Goal: Entertainment & Leisure: Consume media (video, audio)

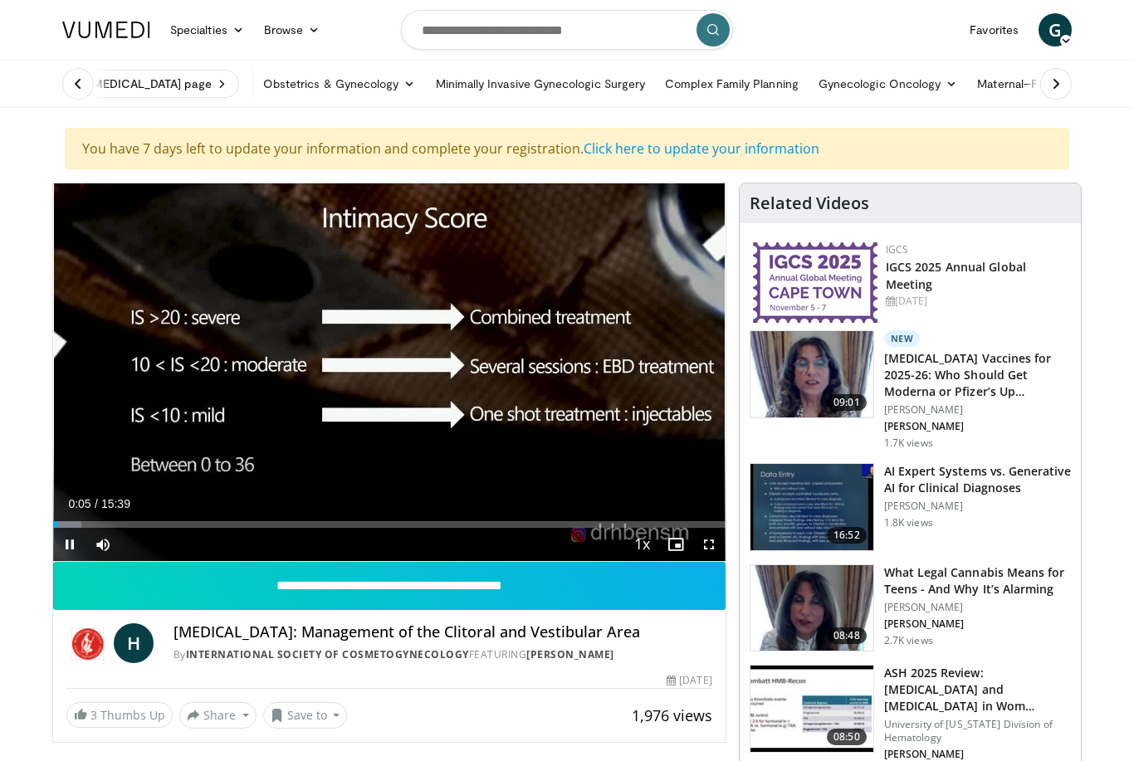
click at [558, 393] on icon "Video Player" at bounding box center [574, 372] width 47 height 47
click at [569, 391] on icon "Video Player" at bounding box center [574, 372] width 47 height 47
click at [570, 383] on icon "Video Player" at bounding box center [574, 372] width 47 height 47
click at [574, 374] on icon "Video Player" at bounding box center [574, 372] width 47 height 47
click at [575, 371] on icon "Video Player" at bounding box center [574, 372] width 47 height 47
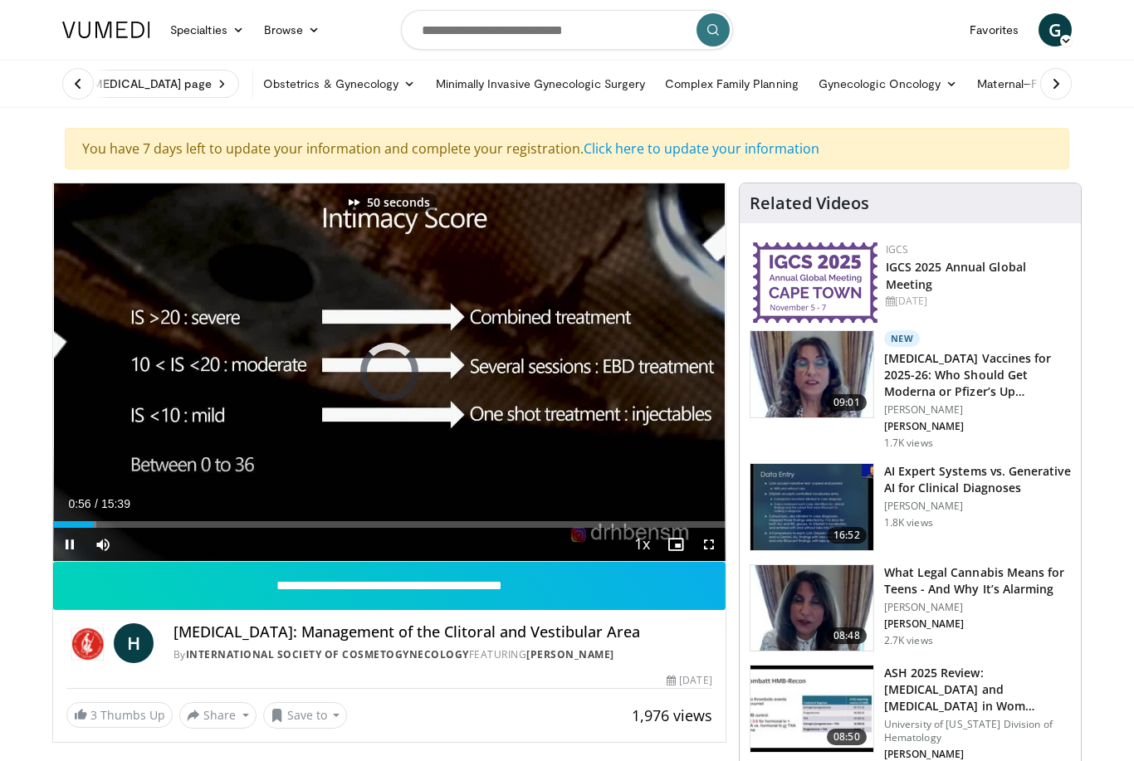
click at [575, 372] on icon "Video Player" at bounding box center [574, 372] width 47 height 47
click at [580, 371] on icon "Video Player" at bounding box center [574, 372] width 47 height 47
click at [583, 369] on icon "Video Player" at bounding box center [574, 372] width 47 height 47
click at [582, 370] on icon "Video Player" at bounding box center [574, 372] width 47 height 47
click at [585, 365] on icon "Video Player" at bounding box center [574, 372] width 47 height 47
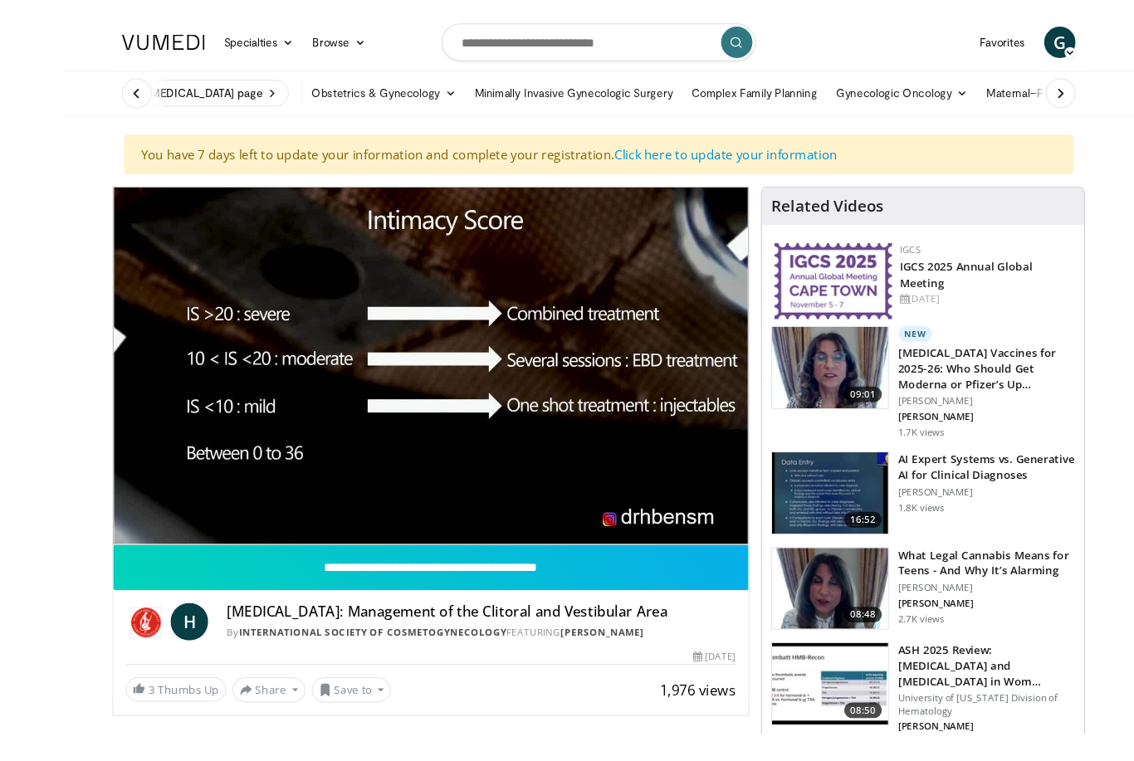
scroll to position [16, 0]
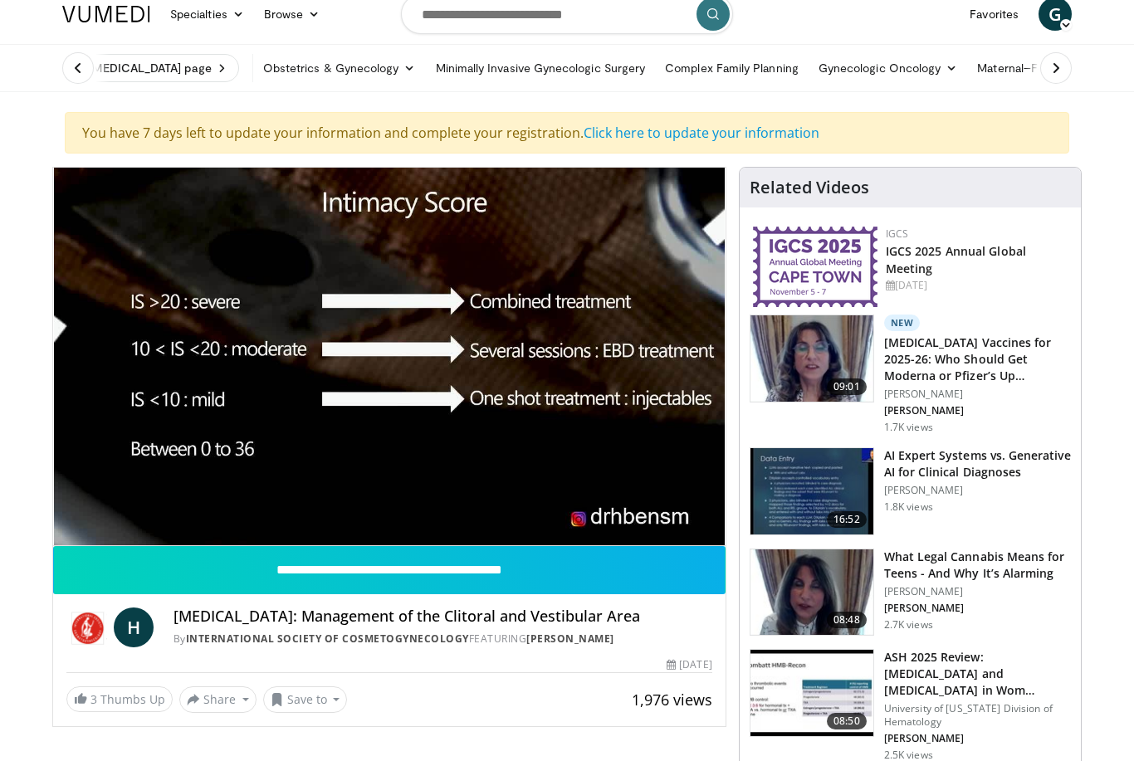
click at [668, 299] on div "100 seconds Tap to unmute" at bounding box center [389, 357] width 673 height 378
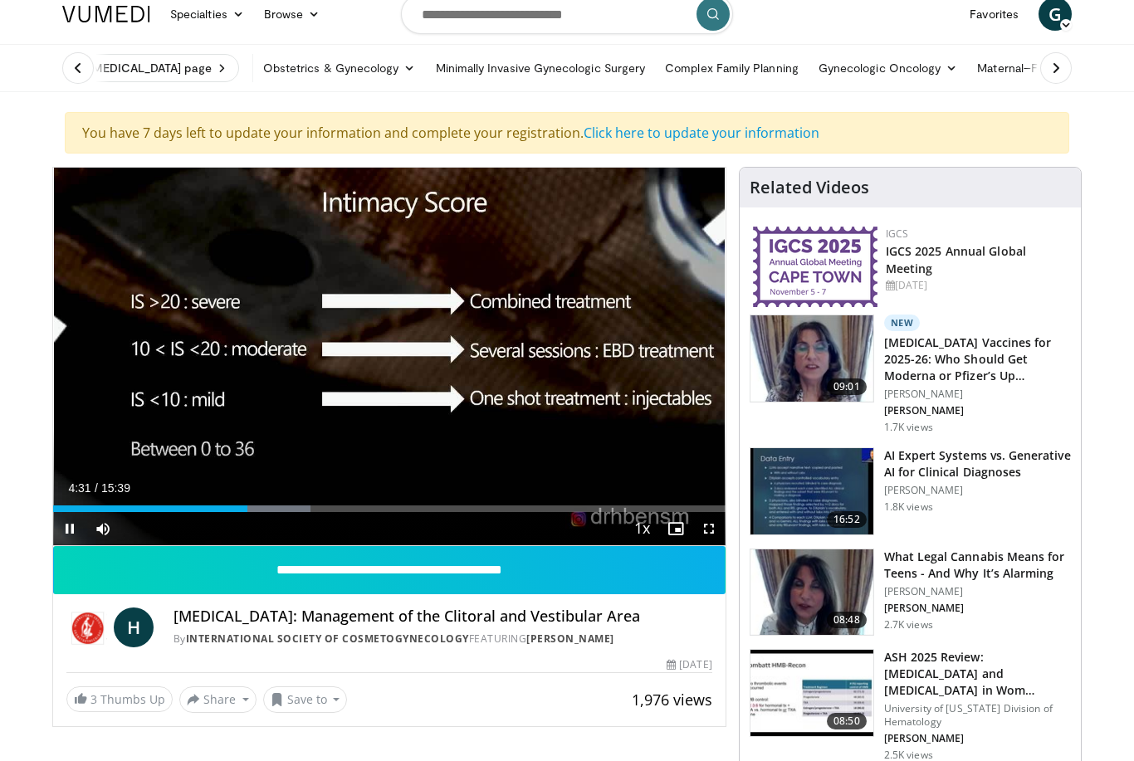
click at [679, 430] on div "100 seconds Tap to unmute" at bounding box center [389, 357] width 673 height 378
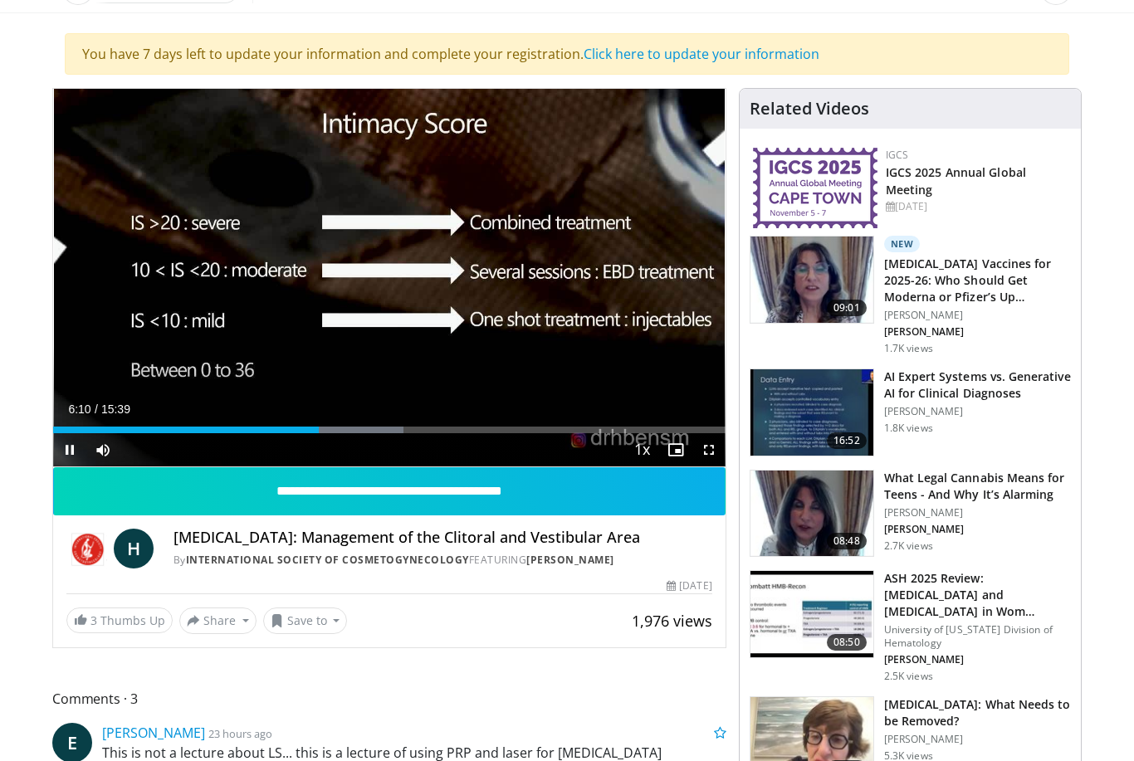
scroll to position [92, 0]
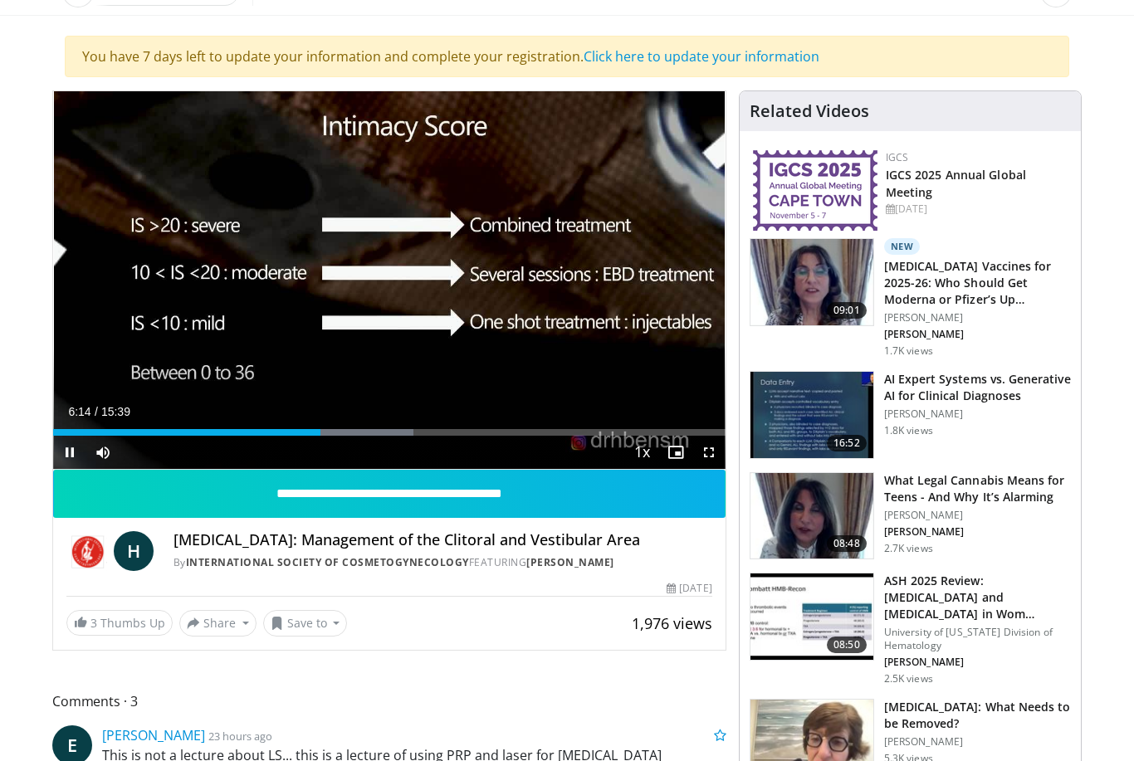
click at [282, 435] on div "Progress Bar" at bounding box center [186, 432] width 267 height 7
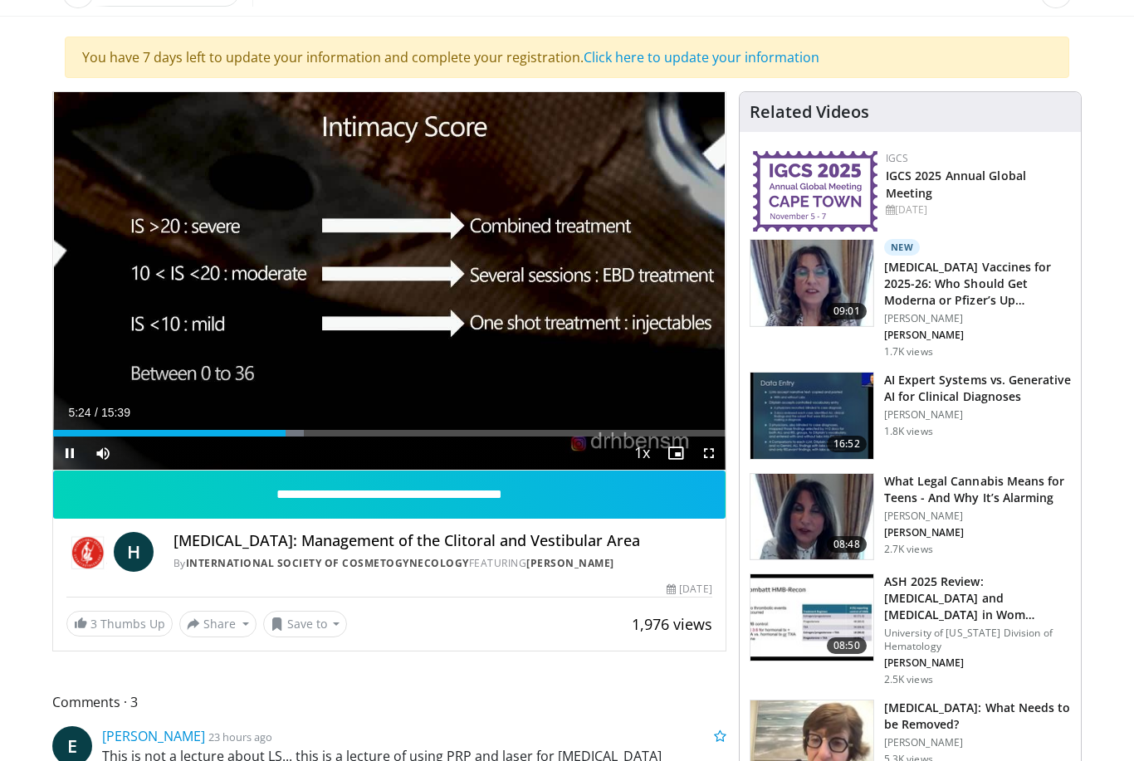
scroll to position [91, 0]
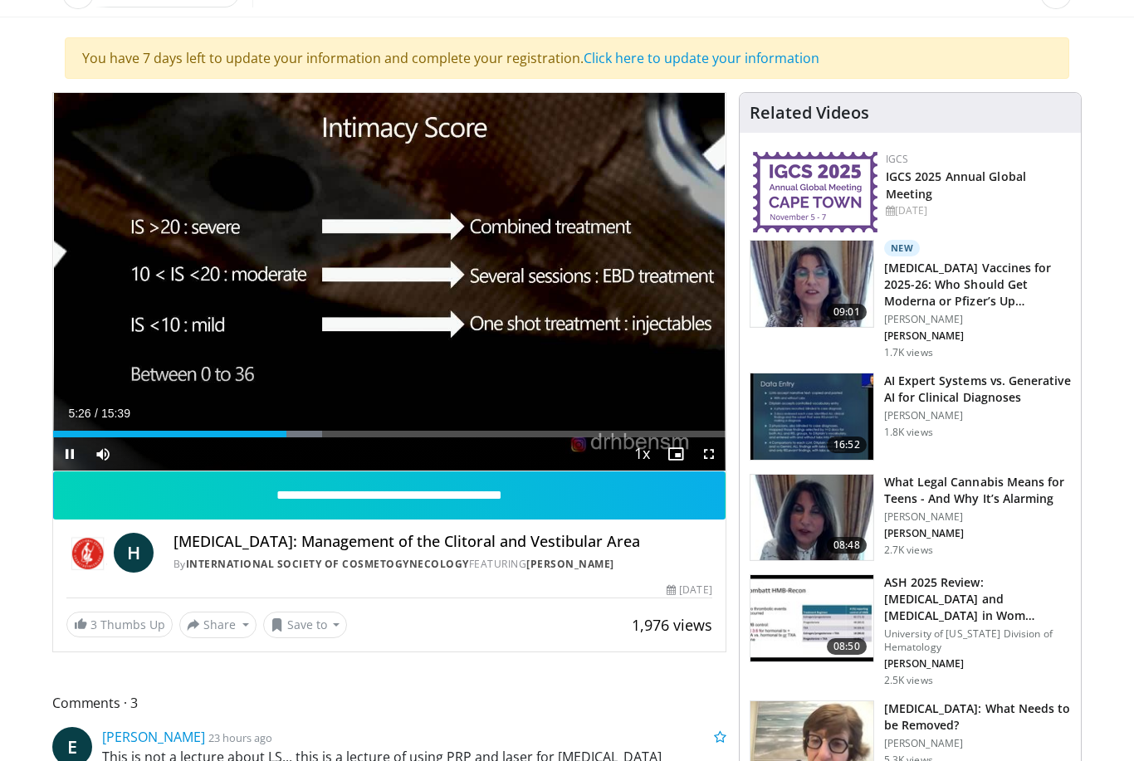
click at [709, 404] on div "100 seconds Tap to unmute" at bounding box center [389, 282] width 673 height 378
click at [419, 443] on div "Current Time 8:01 / Duration 15:39 Pause Skip Backward Skip Forward Mute Loaded…" at bounding box center [389, 454] width 673 height 33
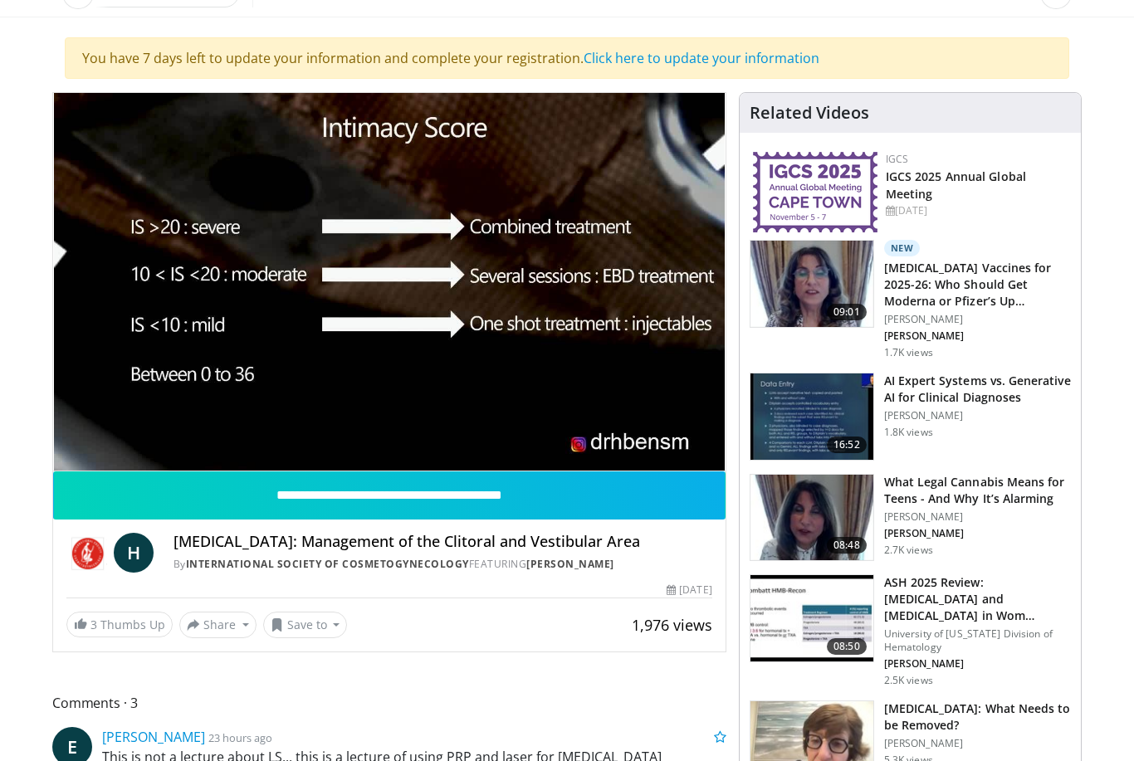
click at [680, 395] on div "100 seconds Tap to unmute" at bounding box center [389, 282] width 673 height 378
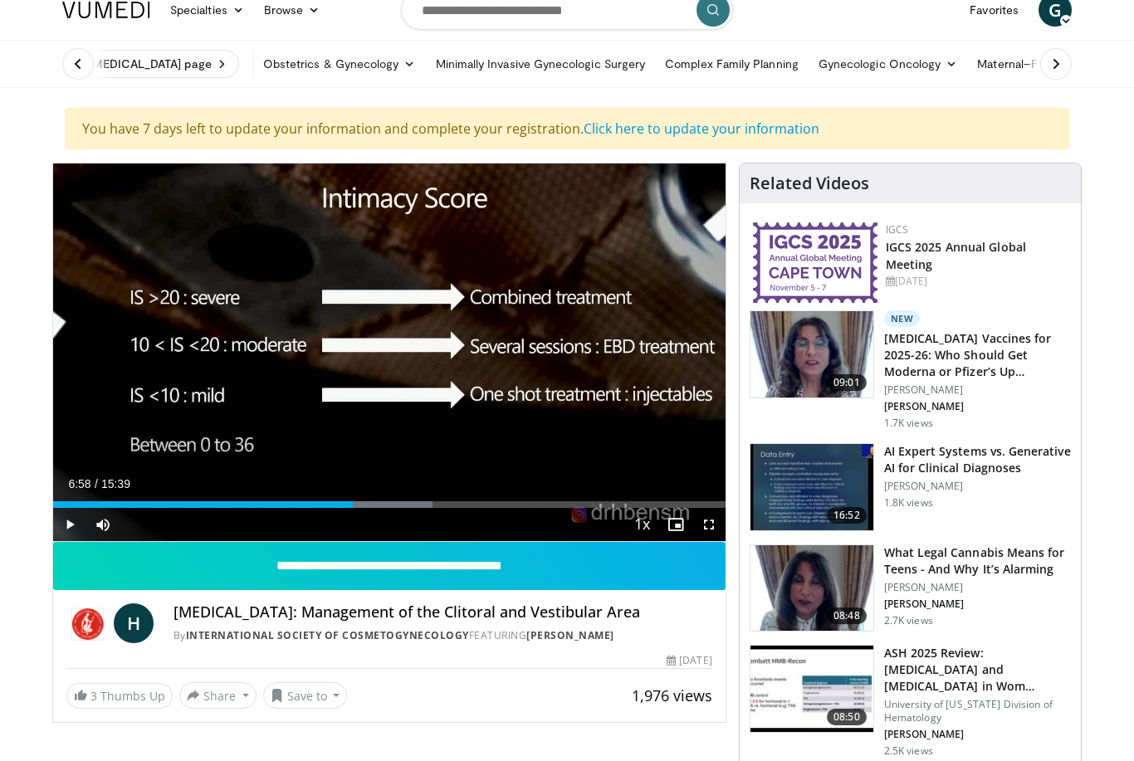
scroll to position [0, 0]
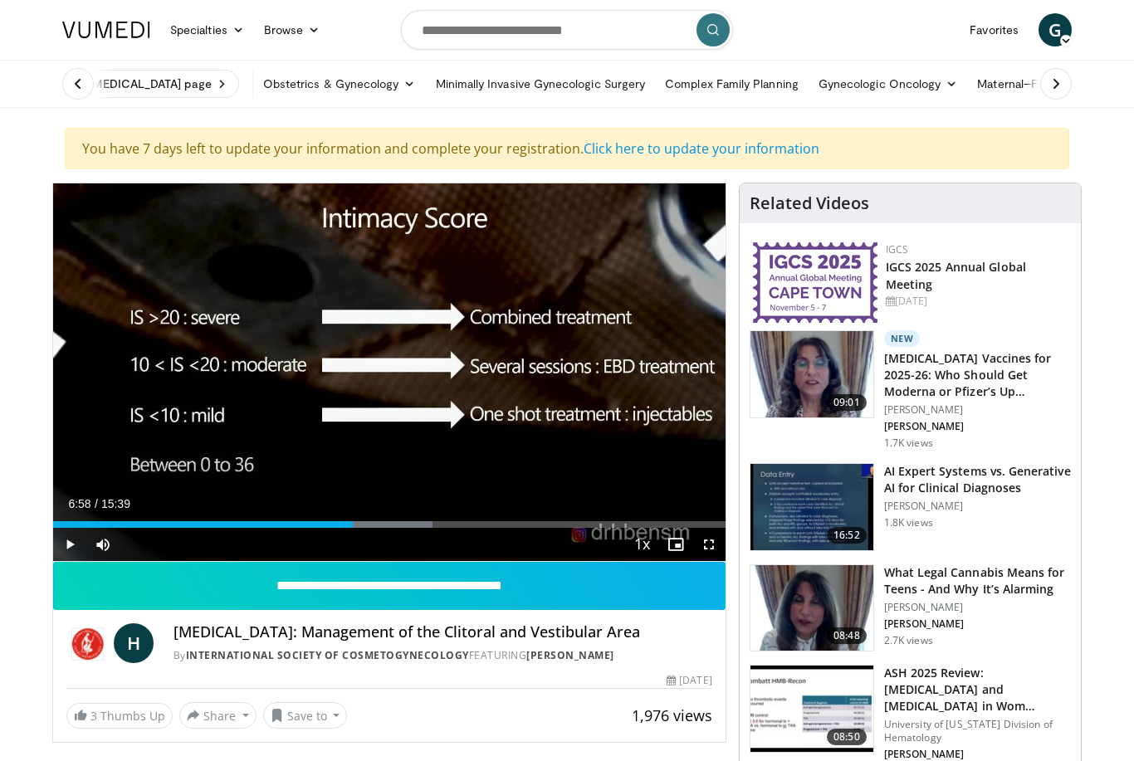
click at [373, 394] on div "100 seconds Tap to unmute" at bounding box center [389, 373] width 673 height 378
click at [374, 403] on div "100 seconds Tap to unmute" at bounding box center [389, 373] width 673 height 378
click at [374, 429] on div "100 seconds Tap to unmute" at bounding box center [389, 373] width 673 height 378
click at [353, 420] on div "100 seconds Tap to unmute" at bounding box center [389, 373] width 673 height 378
